Goal: Feedback & Contribution: Submit feedback/report problem

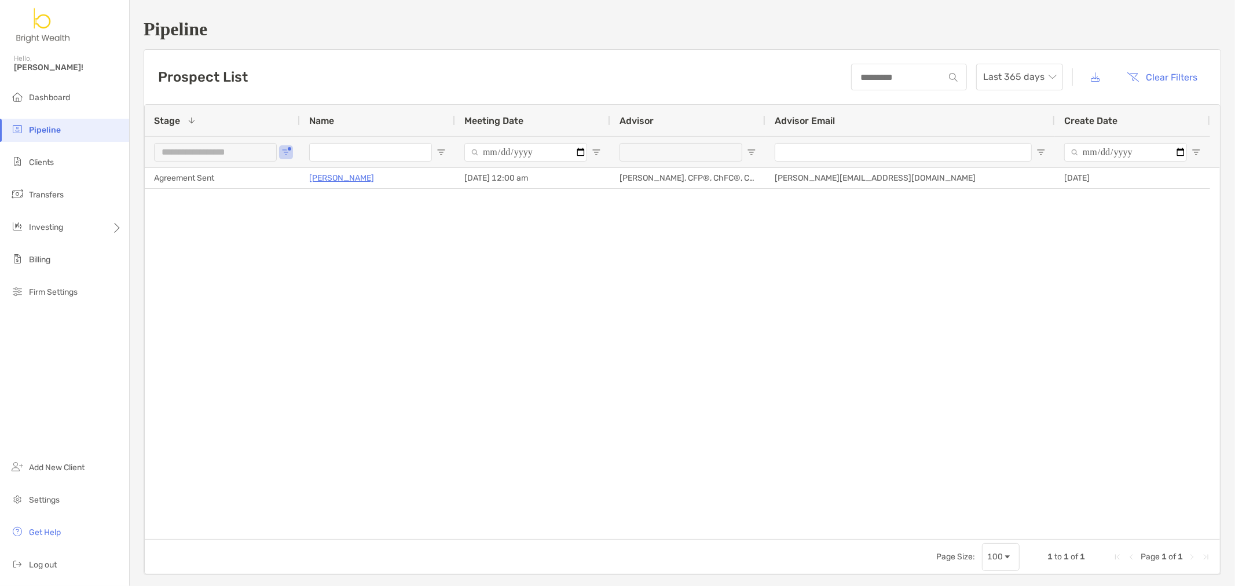
click at [437, 151] on span "Open Filter Menu" at bounding box center [441, 152] width 9 height 9
drag, startPoint x: 346, startPoint y: 244, endPoint x: 369, endPoint y: 233, distance: 25.6
click at [347, 244] on div "Ronjay Quibilan Agreement Sent 08/18/2025 - 12:00 am Henry Hoang, CFP®, ChFC®, …" at bounding box center [682, 353] width 1075 height 371
click at [437, 144] on div at bounding box center [377, 151] width 155 height 31
click at [439, 149] on span "Open Filter Menu" at bounding box center [441, 152] width 9 height 9
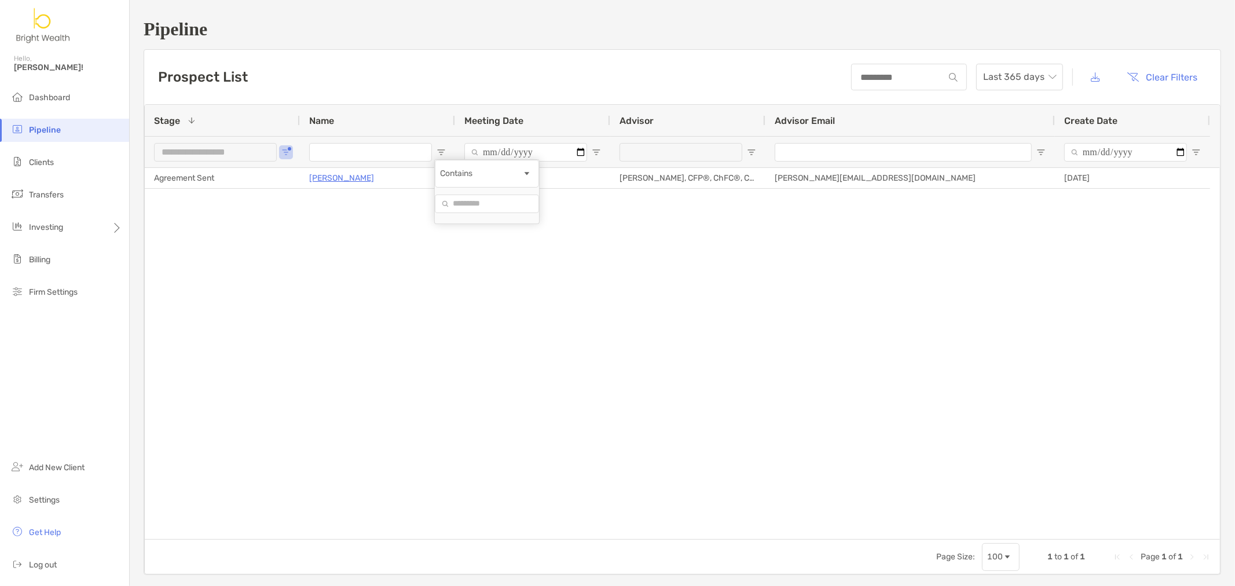
click at [522, 178] on div "Contains" at bounding box center [481, 174] width 82 height 10
click at [342, 207] on div "Ronjay Quibilan Agreement Sent 08/18/2025 - 12:00 am Henry Hoang, CFP®, ChFC®, …" at bounding box center [682, 353] width 1075 height 371
click at [1144, 74] on button "Clear Filters" at bounding box center [1163, 76] width 88 height 25
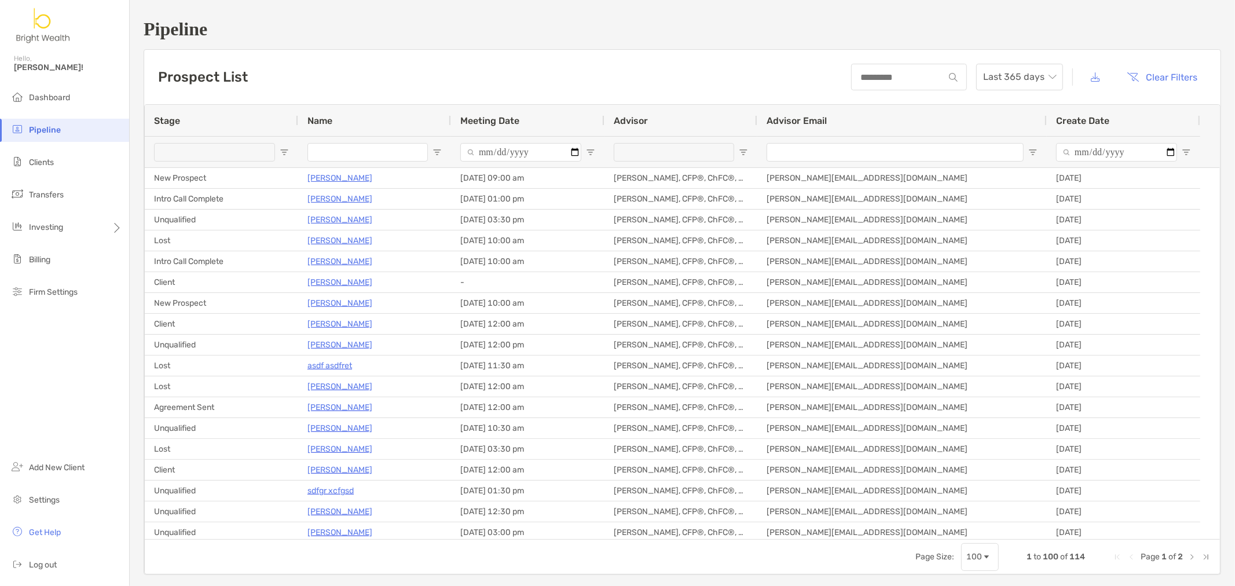
click at [357, 151] on input "Name Filter Input" at bounding box center [367, 152] width 120 height 19
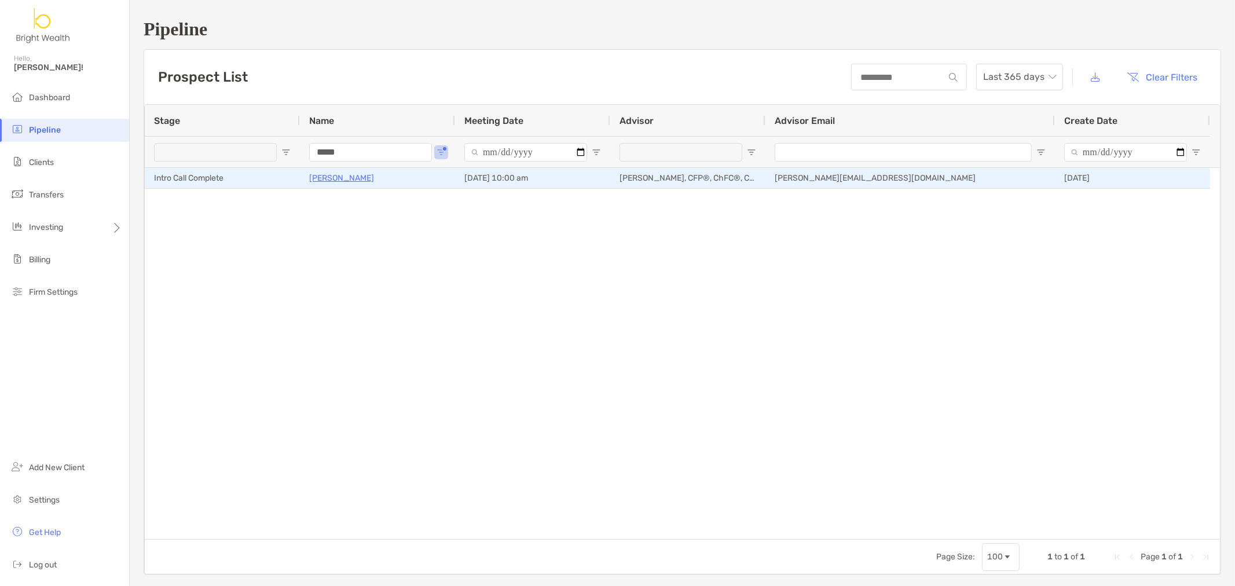
type input "*****"
click at [346, 183] on p "[PERSON_NAME]" at bounding box center [341, 178] width 65 height 14
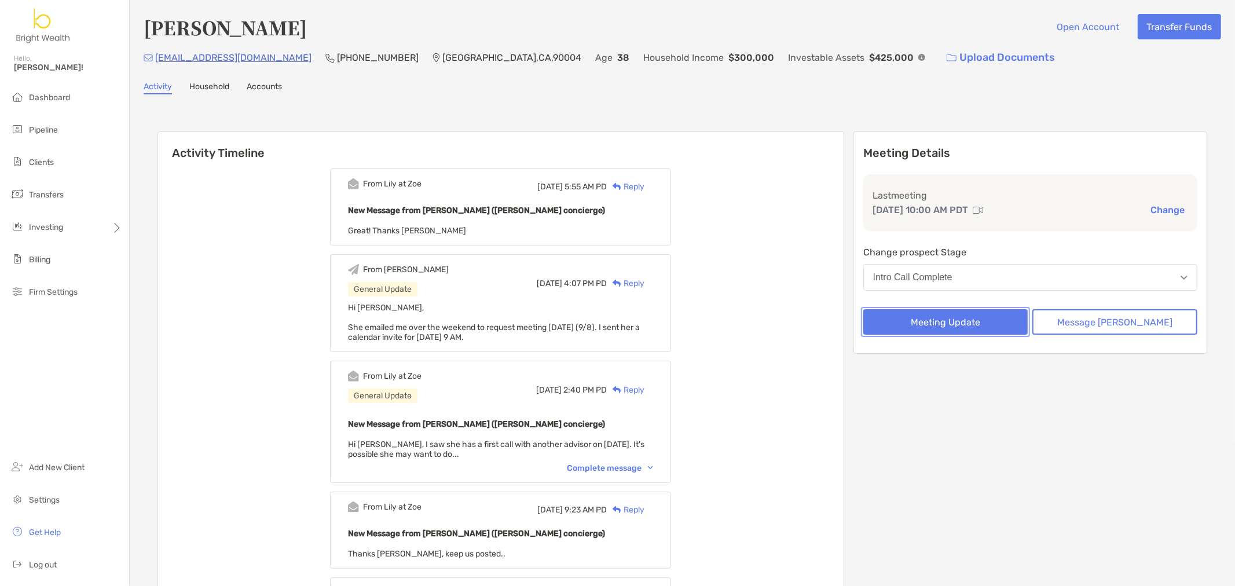
click at [900, 316] on button "Meeting Update" at bounding box center [945, 321] width 165 height 25
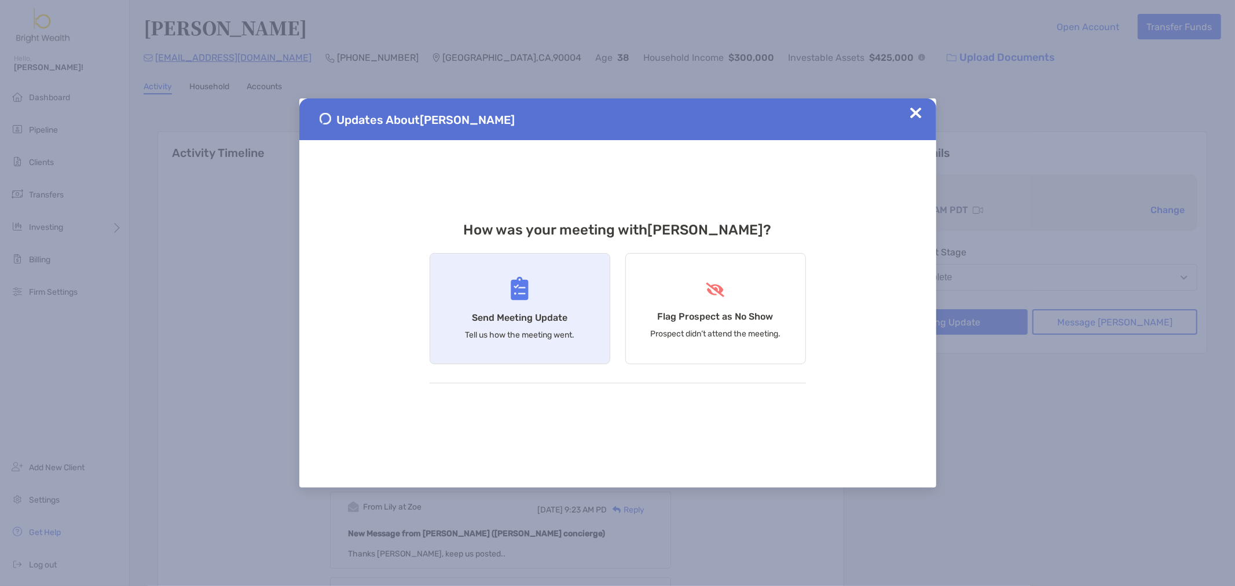
click at [533, 307] on div "Send Meeting Update Tell us how the meeting went." at bounding box center [520, 308] width 181 height 111
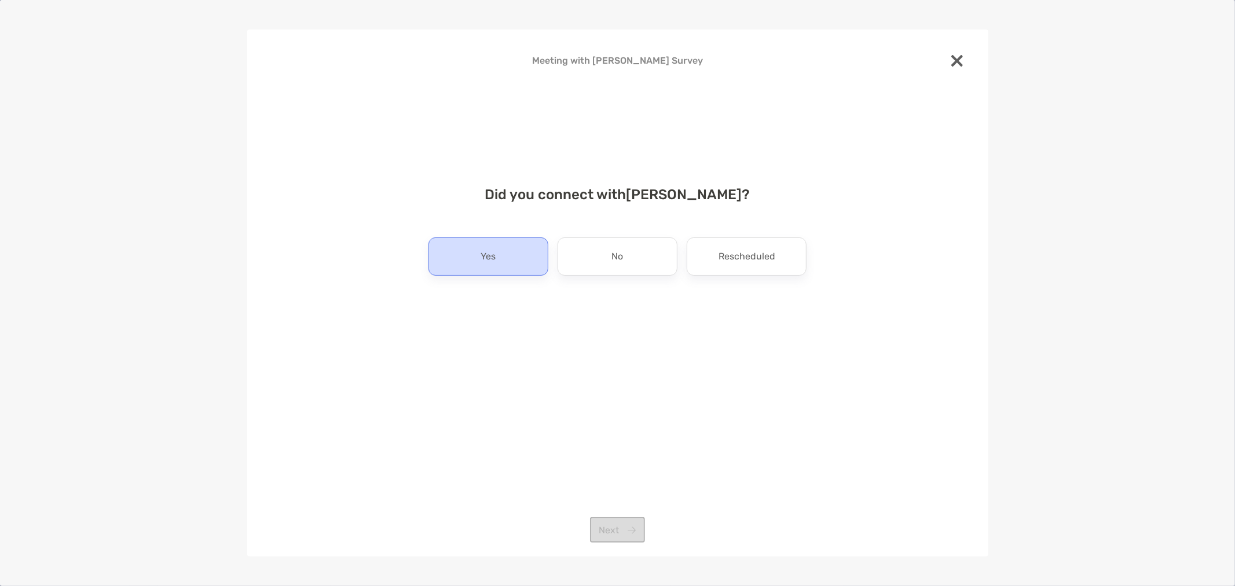
click at [507, 249] on div "Yes" at bounding box center [488, 256] width 120 height 38
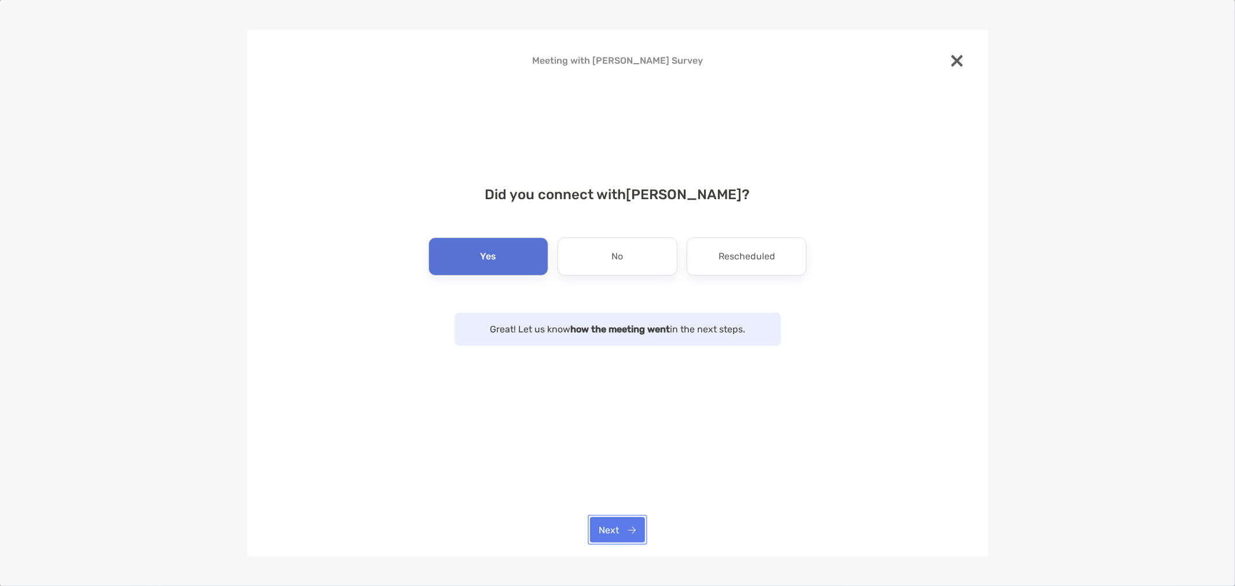
click at [608, 530] on button "Next" at bounding box center [617, 529] width 55 height 25
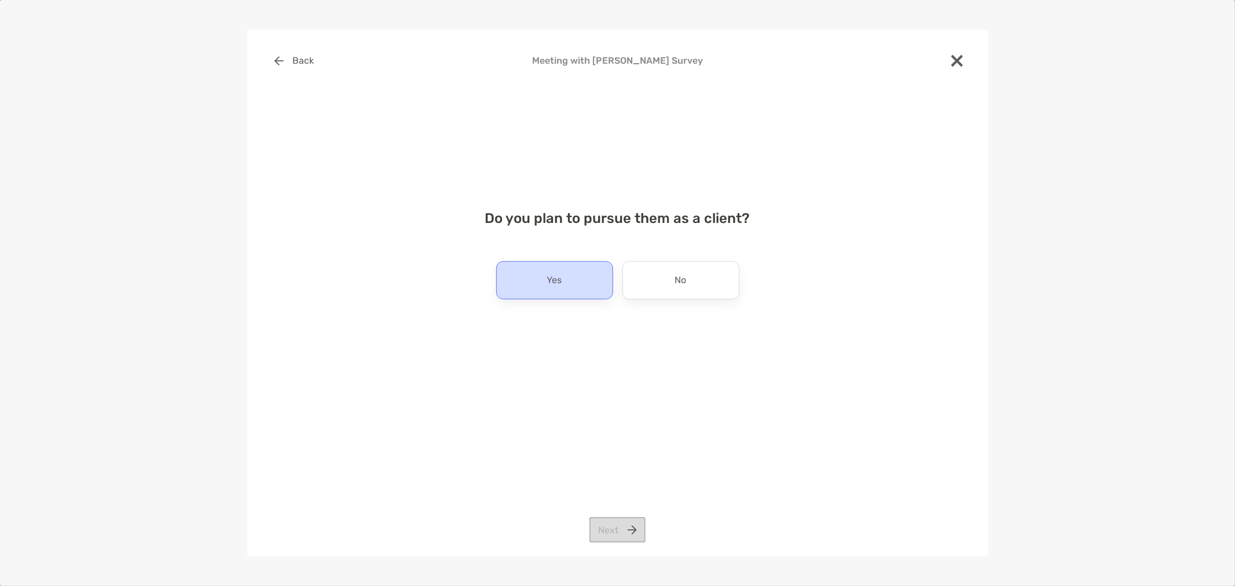
drag, startPoint x: 563, startPoint y: 275, endPoint x: 582, endPoint y: 397, distance: 123.1
click at [563, 278] on div "Yes" at bounding box center [554, 280] width 117 height 38
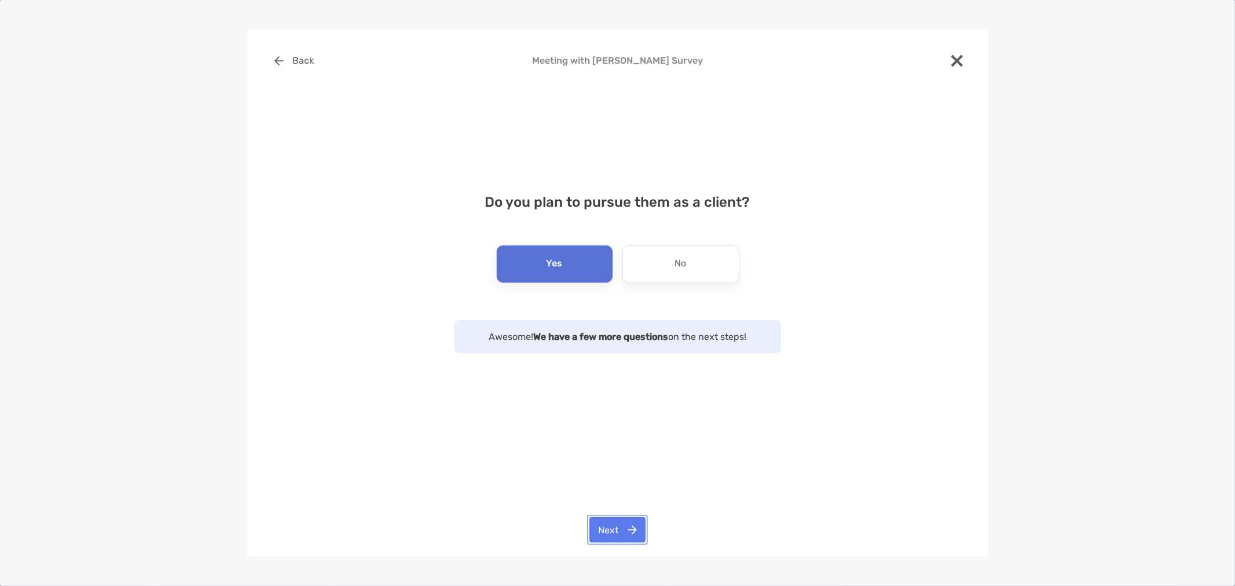
click at [618, 527] on button "Next" at bounding box center [617, 529] width 56 height 25
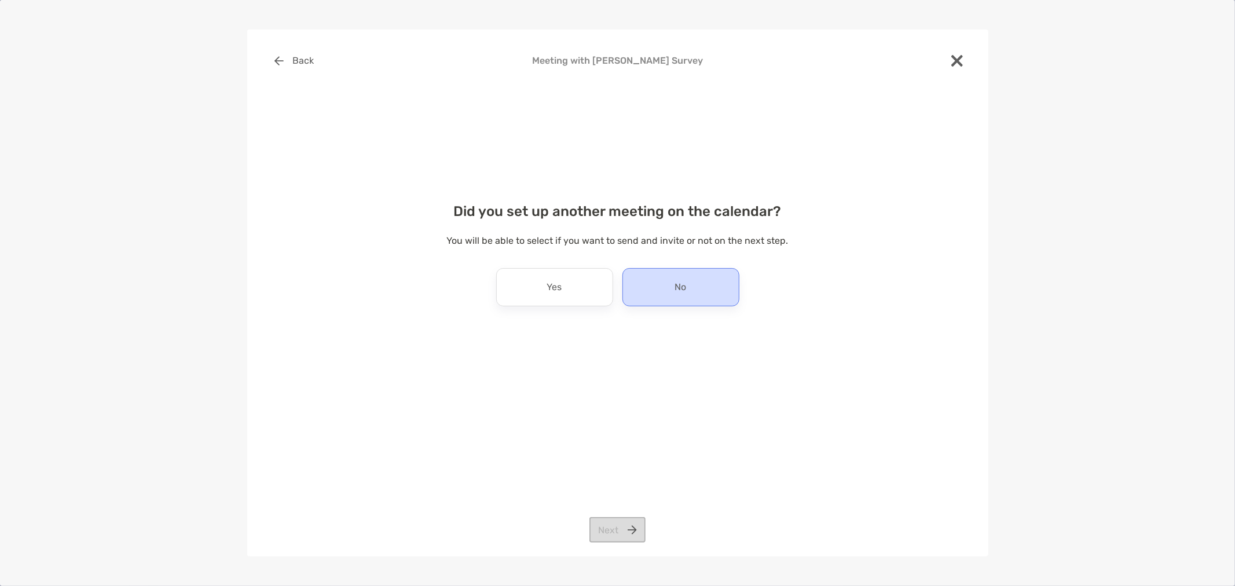
click at [676, 297] on div "No" at bounding box center [680, 287] width 117 height 38
click at [622, 543] on div "Back Meeting with Jennifer Lopez Survey Did you set up another meeting on the c…" at bounding box center [617, 294] width 741 height 528
click at [624, 529] on button "Next" at bounding box center [617, 529] width 56 height 25
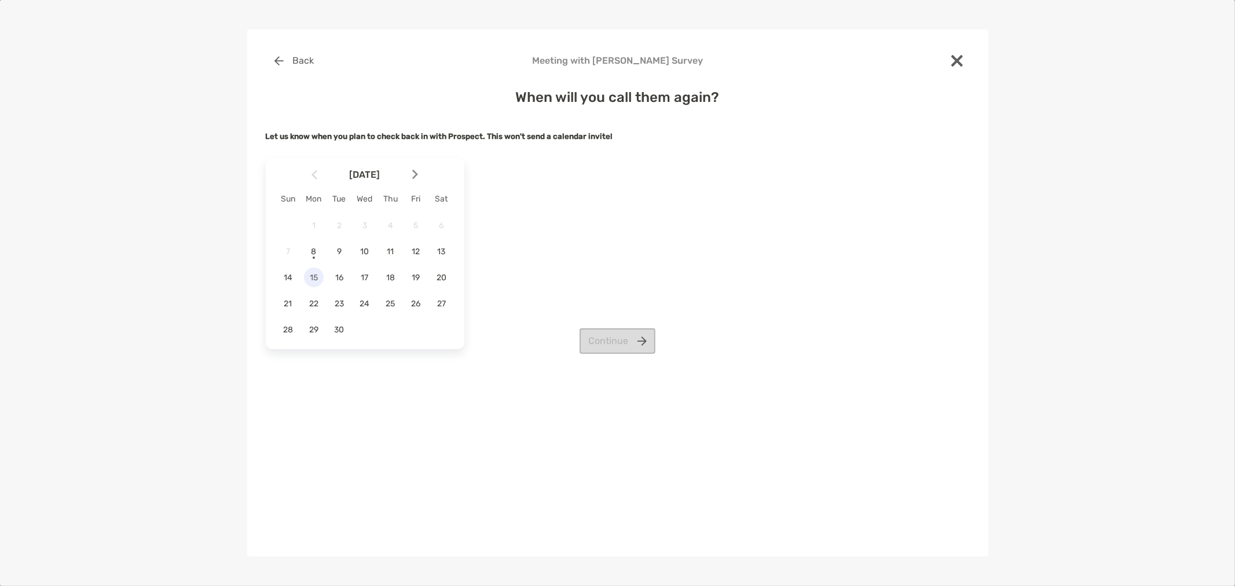
click at [308, 280] on span "15" at bounding box center [314, 278] width 20 height 10
click at [584, 331] on button "Continue" at bounding box center [618, 340] width 76 height 25
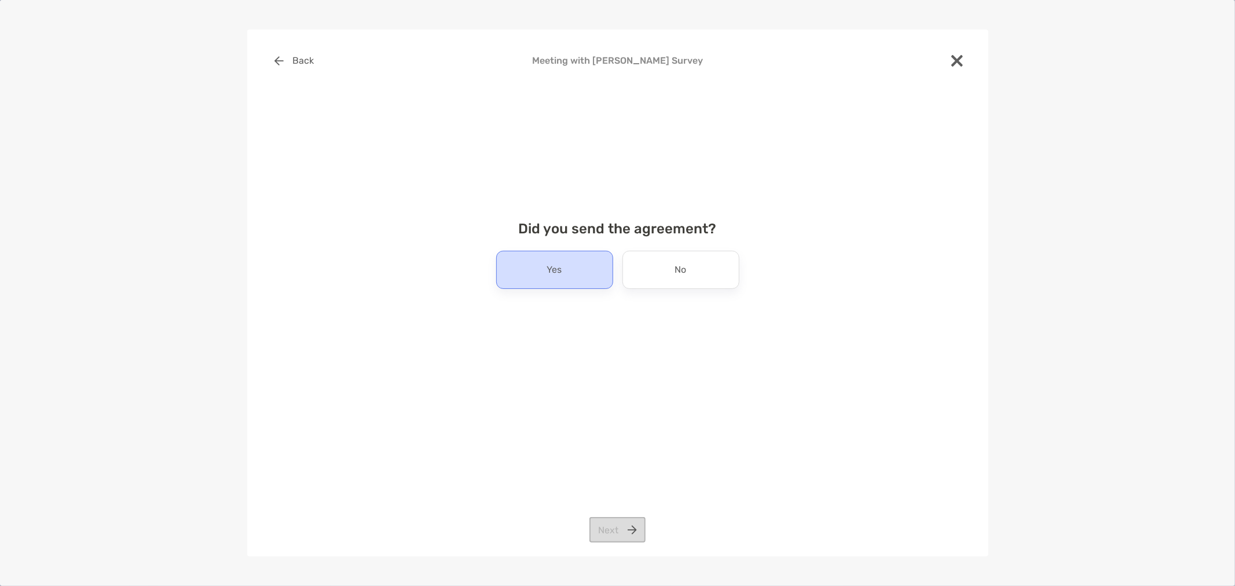
click at [576, 281] on div "Yes" at bounding box center [554, 270] width 117 height 38
click at [616, 530] on button "Next" at bounding box center [617, 529] width 56 height 25
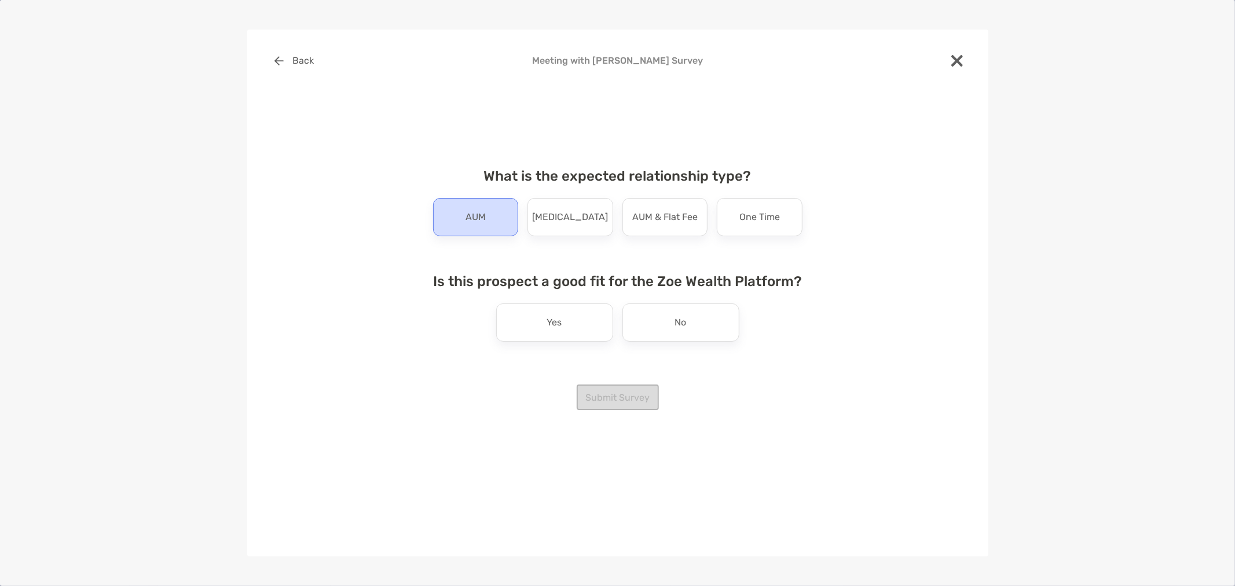
click at [478, 226] on p "AUM" at bounding box center [476, 217] width 20 height 19
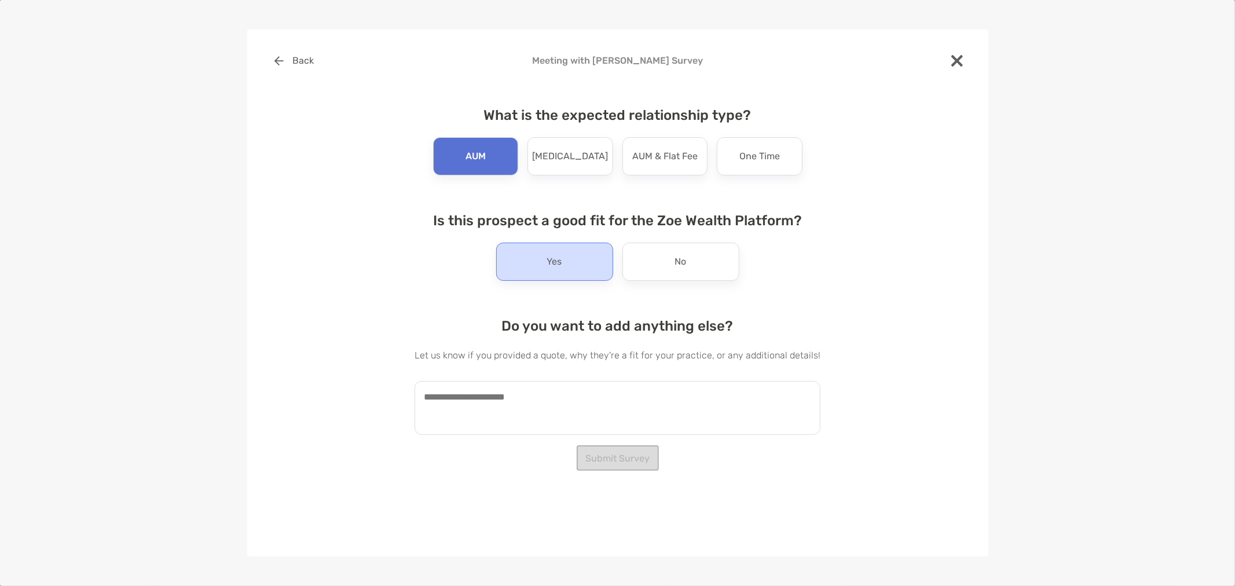
click at [591, 276] on div "Yes" at bounding box center [554, 262] width 117 height 38
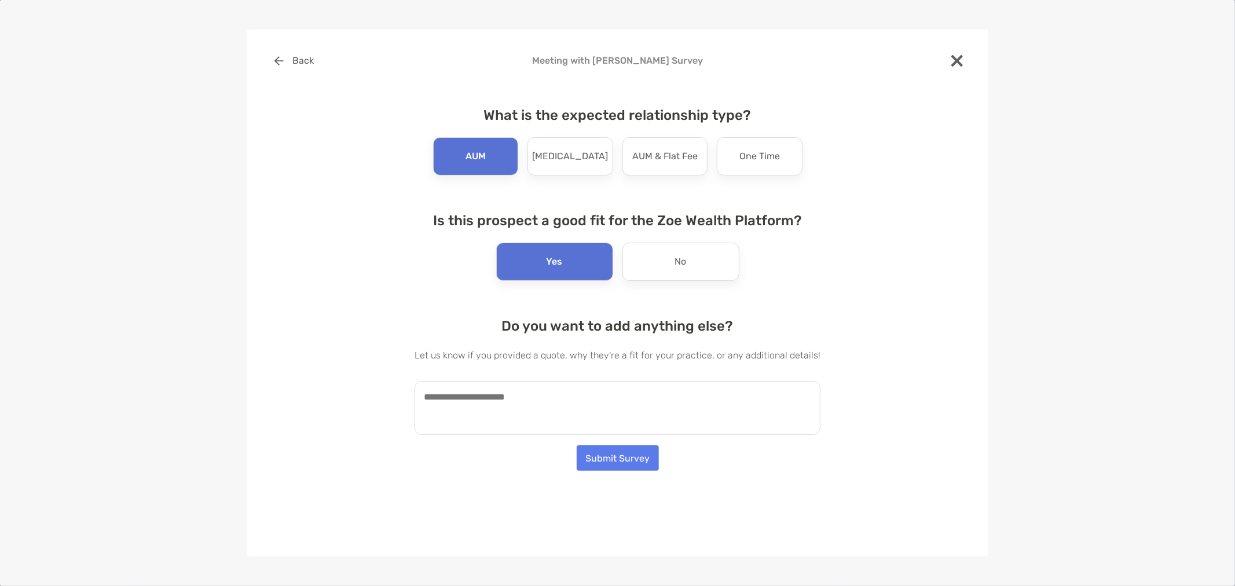
click at [589, 410] on textarea at bounding box center [618, 408] width 406 height 54
type textarea "**********"
click at [599, 461] on button "Submit Survey" at bounding box center [618, 457] width 82 height 25
